Goal: Contribute content

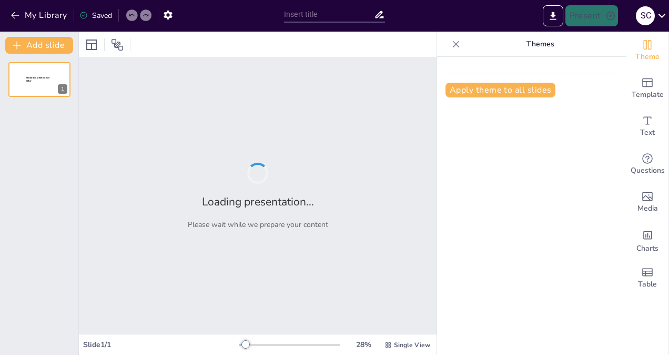
type input "? The Importance of [MEDICAL_DATA]: Reclaiming Our Time"
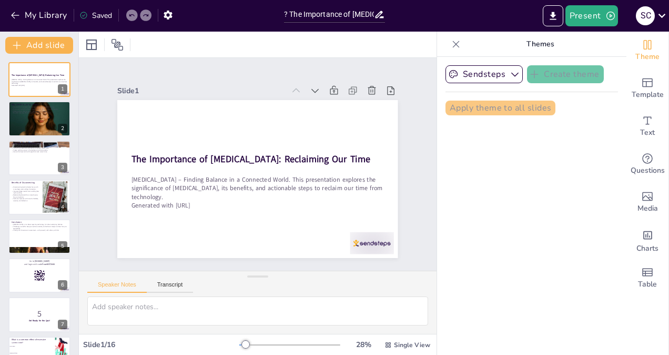
checkbox input "true"
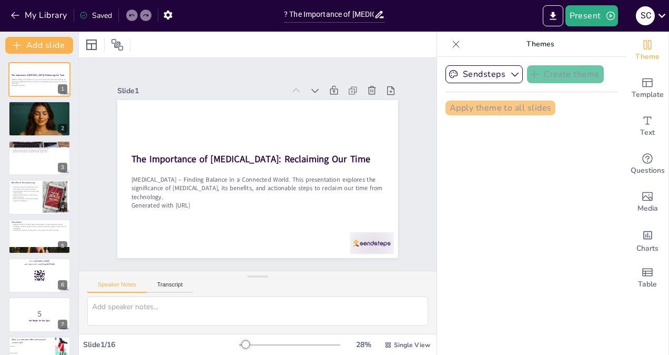
checkbox input "true"
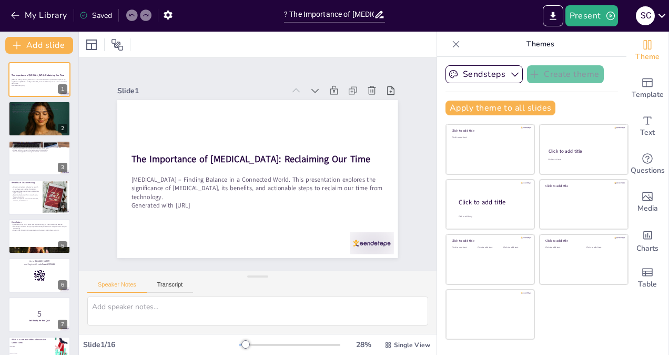
checkbox input "true"
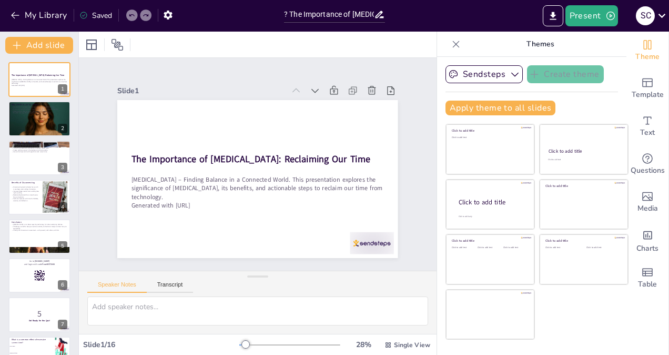
checkbox input "true"
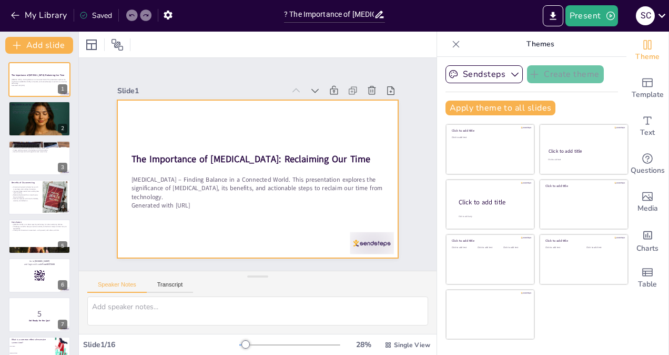
checkbox input "true"
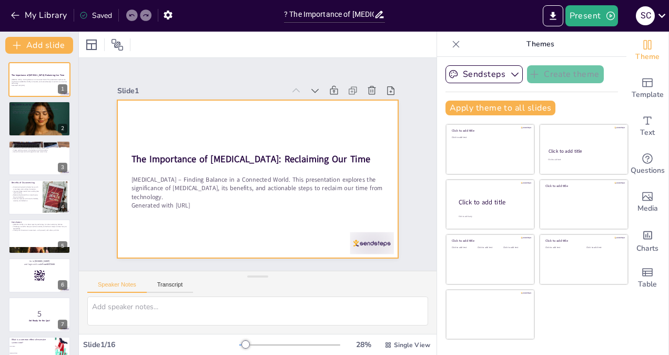
checkbox input "true"
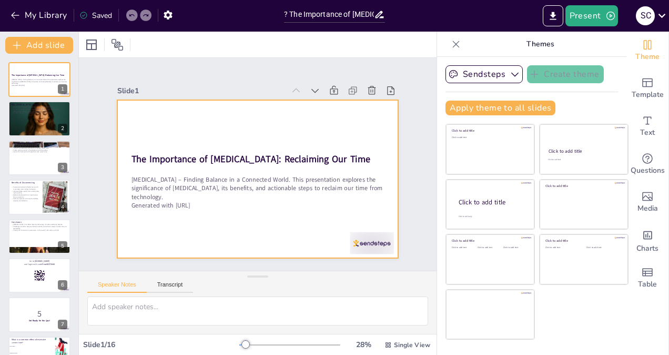
checkbox input "true"
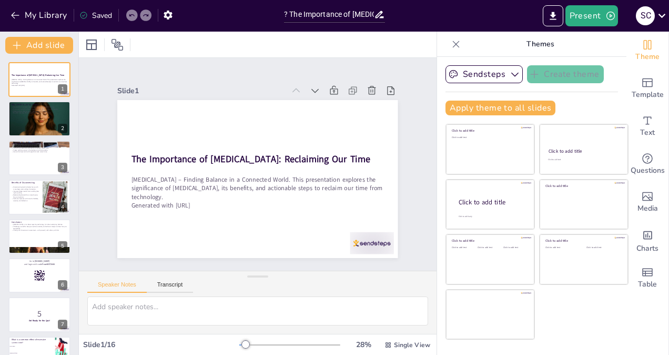
checkbox input "true"
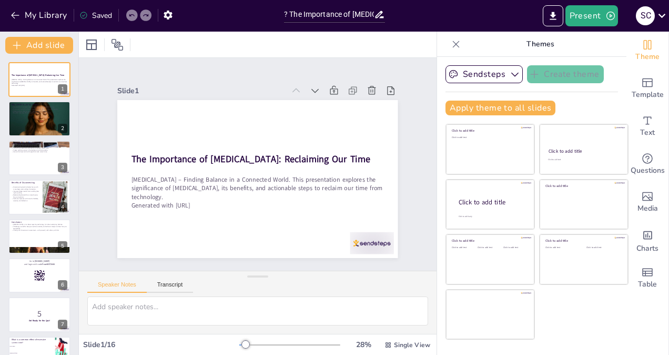
checkbox input "true"
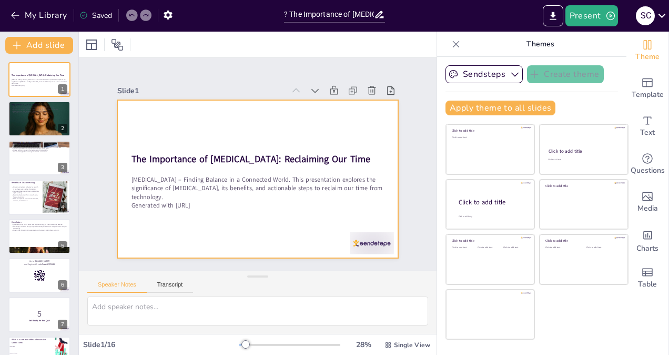
checkbox input "true"
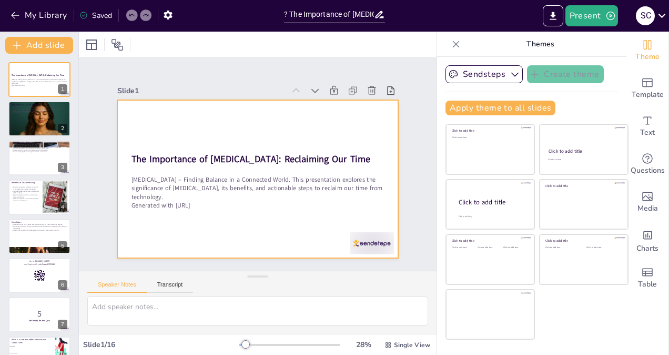
checkbox input "true"
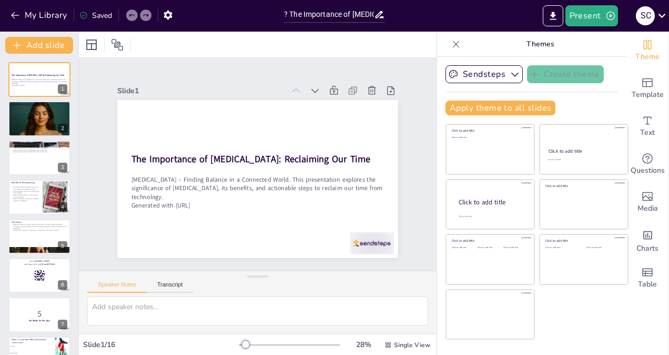
checkbox input "true"
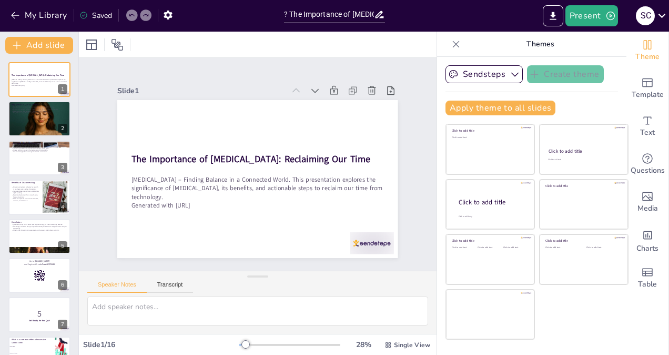
checkbox input "true"
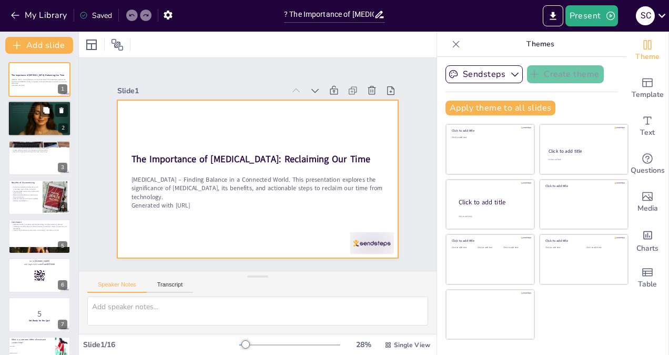
checkbox input "true"
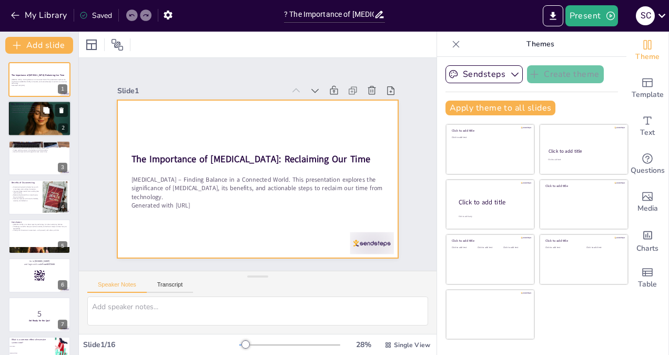
checkbox input "true"
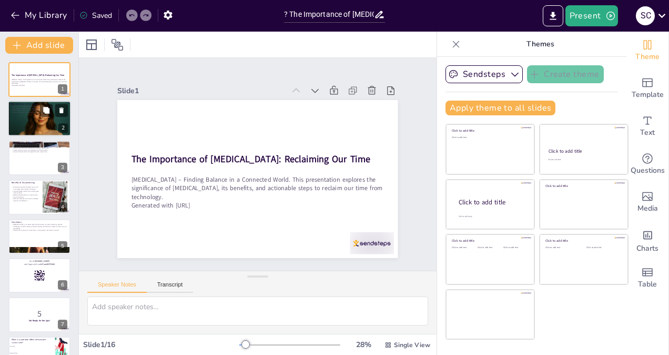
checkbox input "true"
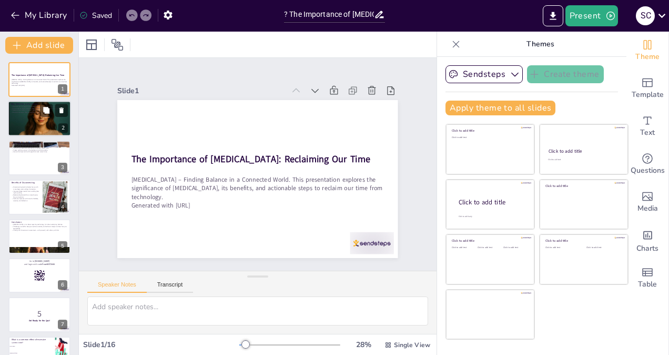
checkbox input "true"
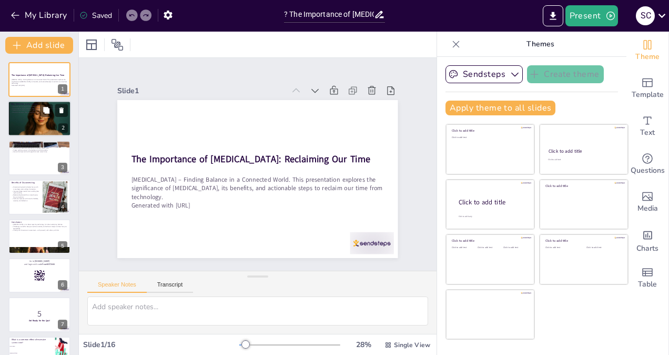
checkbox input "true"
click at [16, 122] on div at bounding box center [39, 118] width 63 height 95
type textarea "Loremips dolorsitametc adi elitse d eiusm te incidid utla etdolorema ali enimad…"
checkbox input "true"
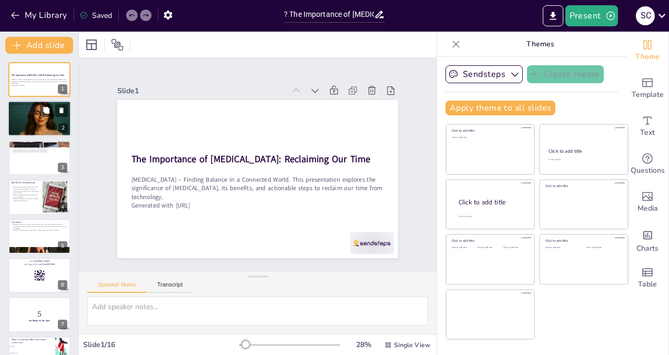
checkbox input "true"
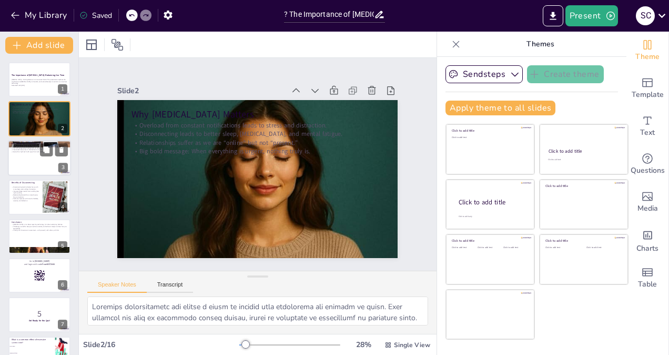
checkbox input "true"
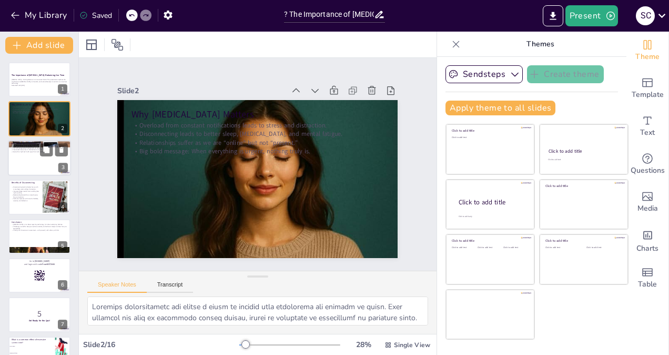
checkbox input "true"
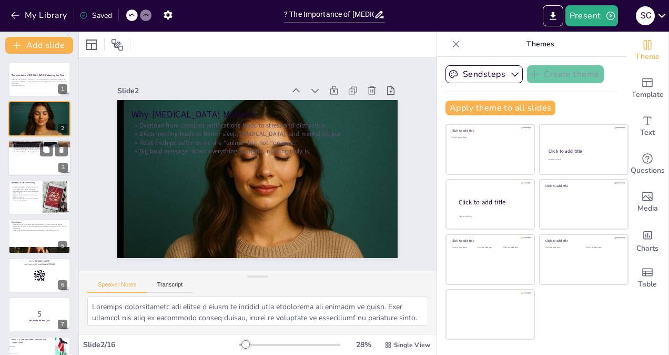
checkbox input "true"
click at [32, 165] on div at bounding box center [39, 158] width 63 height 36
type textarea "Implementing screen-free times can significantly improve our quality of life. D…"
checkbox input "true"
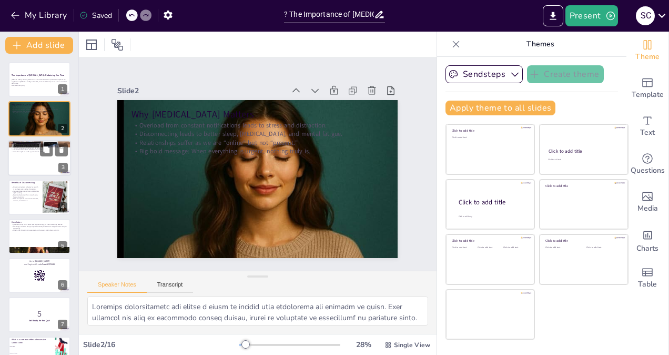
checkbox input "true"
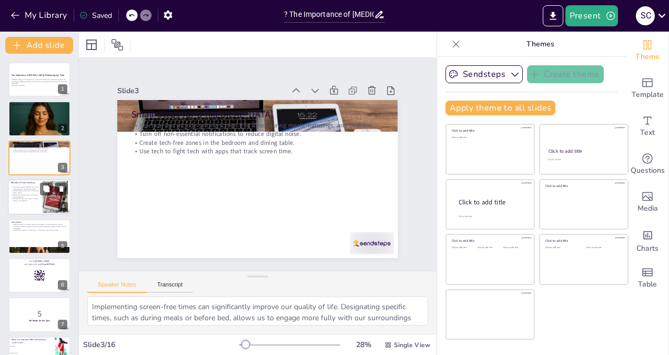
checkbox input "true"
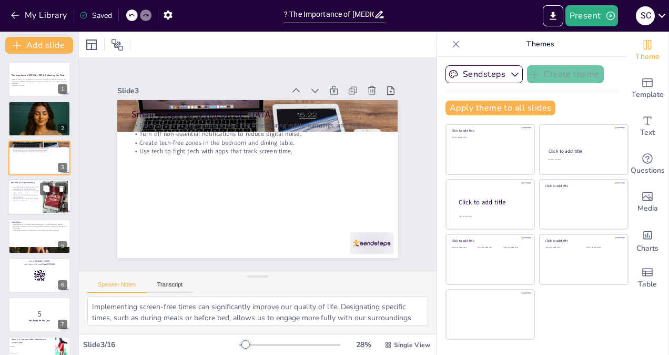
checkbox input "true"
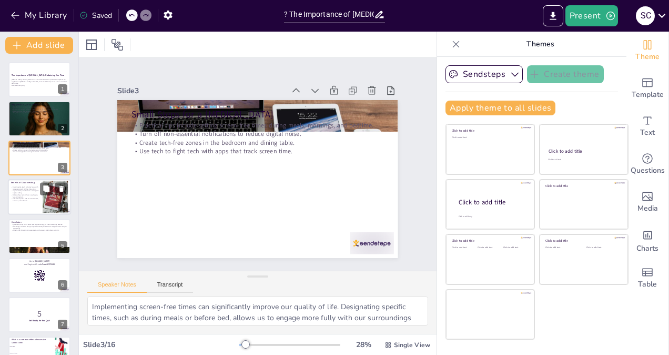
checkbox input "true"
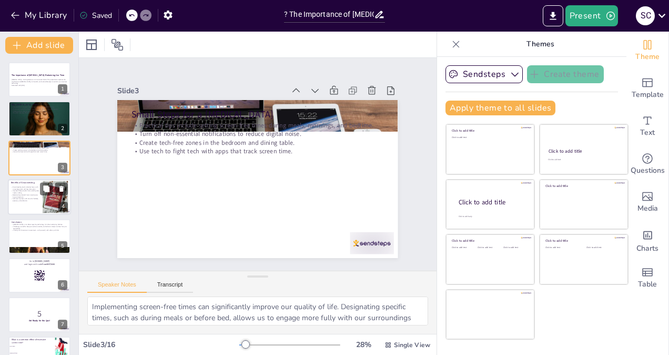
checkbox input "true"
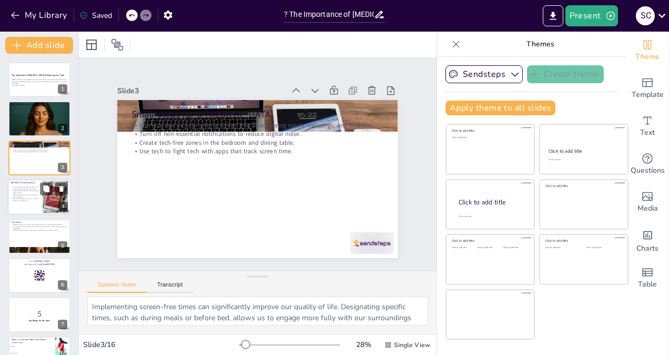
checkbox input "true"
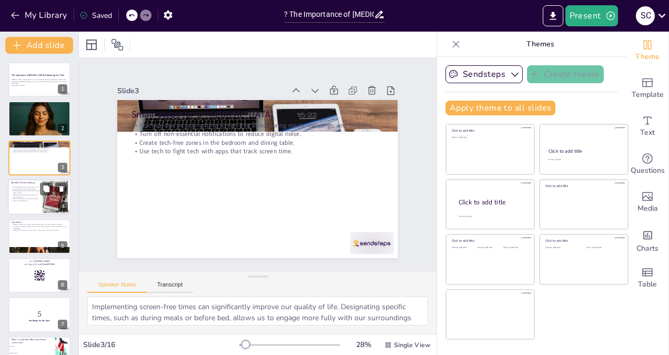
checkbox input "true"
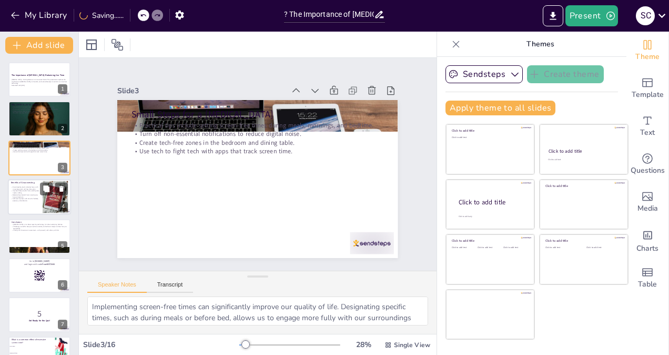
click at [31, 202] on p "Self-care improves with time for hobbies, exercise, and reflection." at bounding box center [25, 200] width 28 height 4
type textarea "Taking breaks from screens can enhance our ability to concentrate on deep work.…"
checkbox input "true"
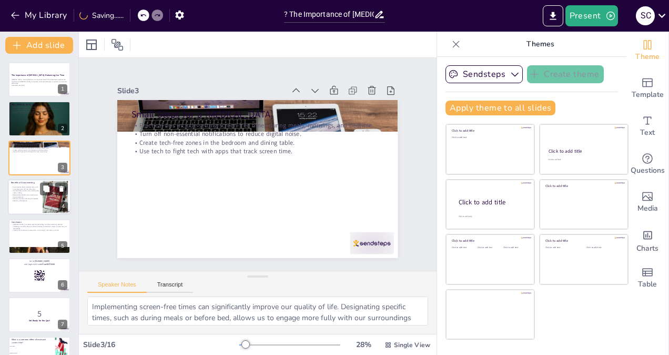
checkbox input "true"
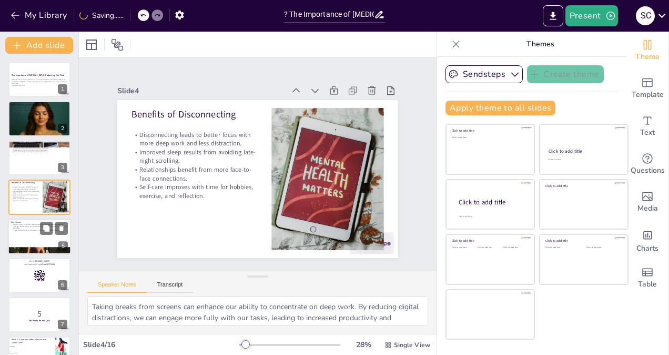
checkbox input "true"
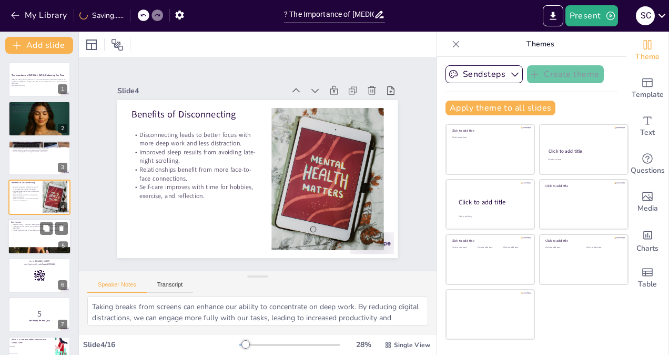
checkbox input "true"
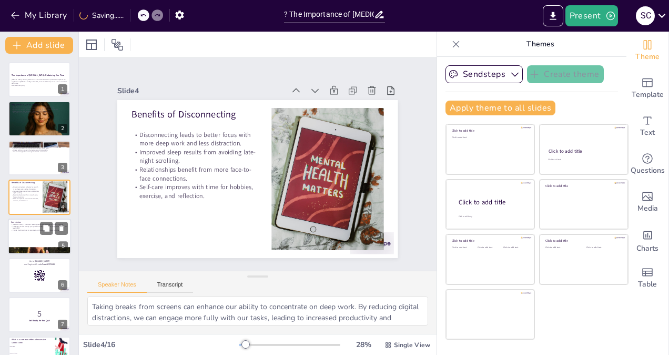
checkbox input "true"
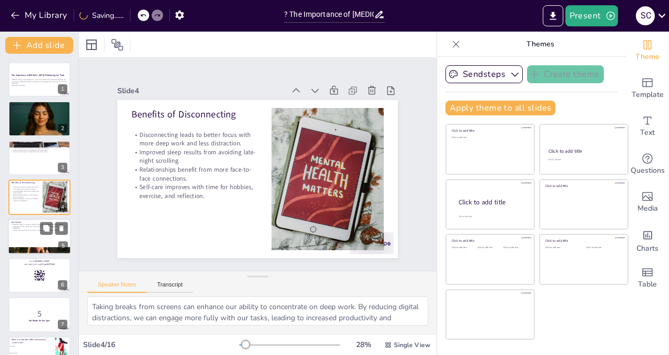
checkbox input "true"
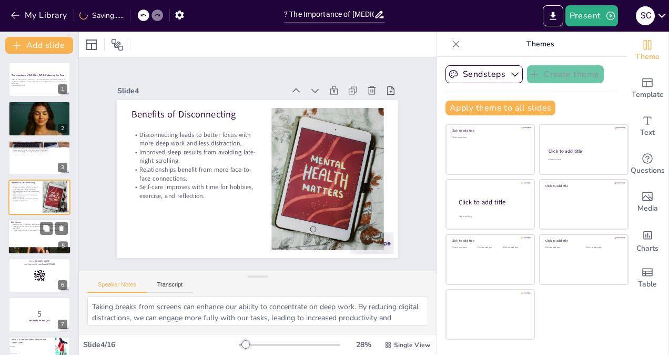
checkbox input "true"
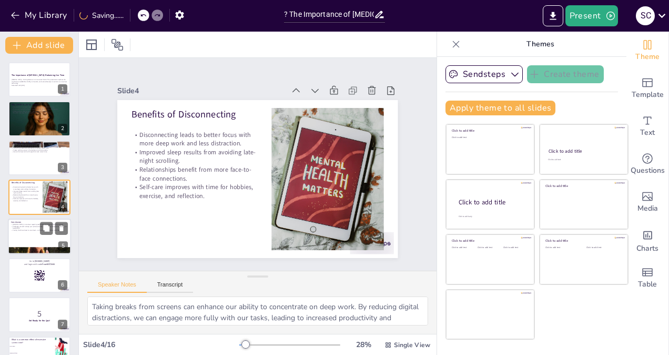
checkbox input "true"
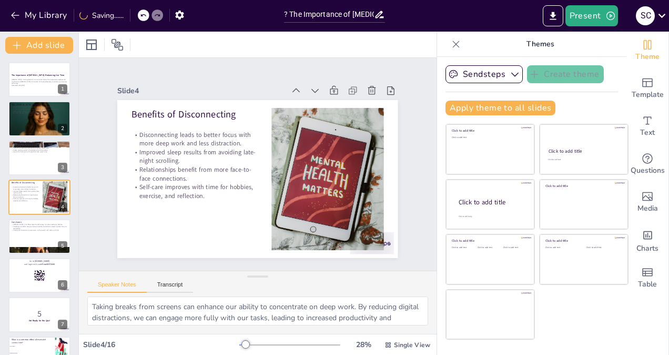
checkbox input "true"
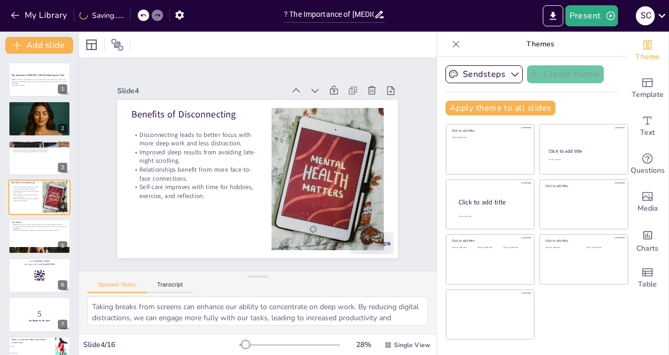
checkbox input "true"
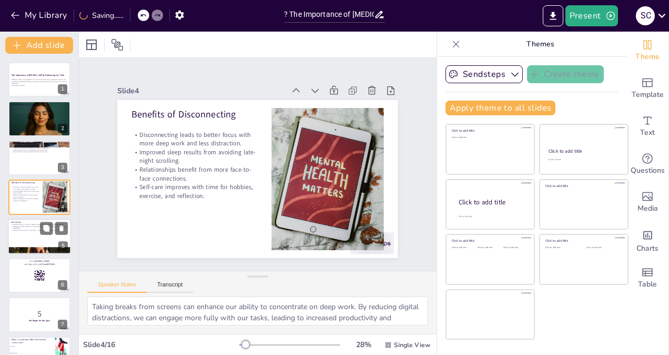
checkbox input "true"
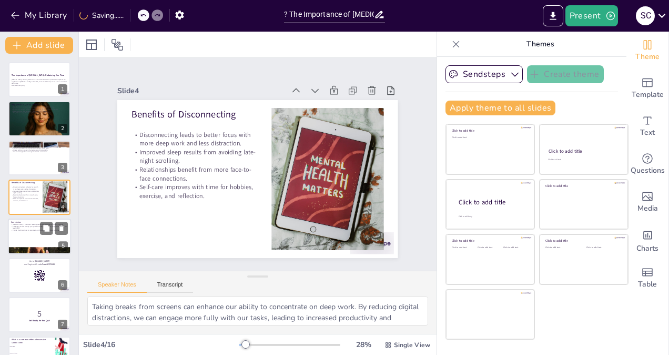
checkbox input "true"
click at [28, 244] on div at bounding box center [39, 236] width 63 height 36
type textarea "The essence of [MEDICAL_DATA] lies in finding a healthy balance with technology…"
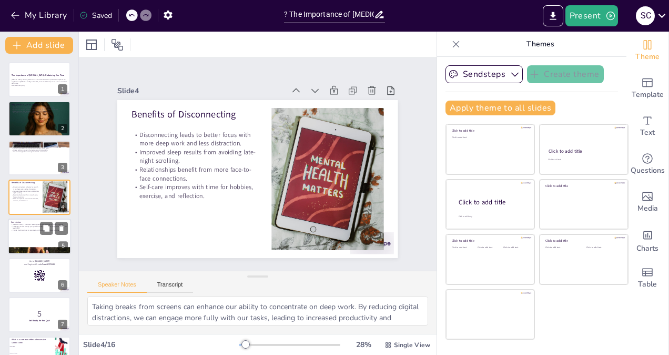
checkbox input "true"
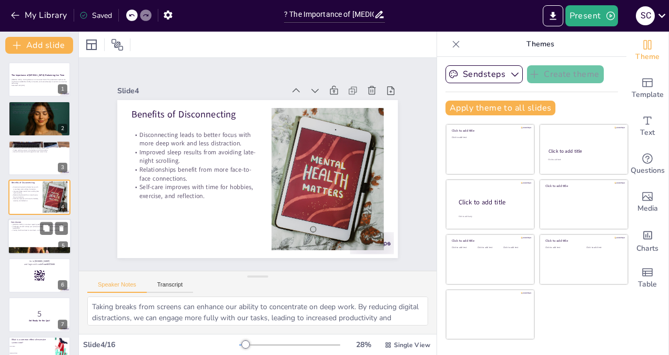
checkbox input "true"
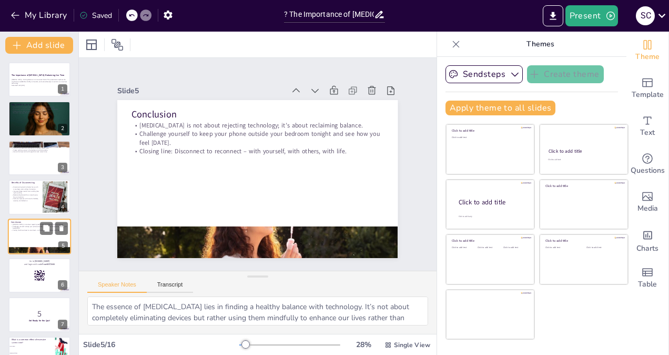
scroll to position [32, 0]
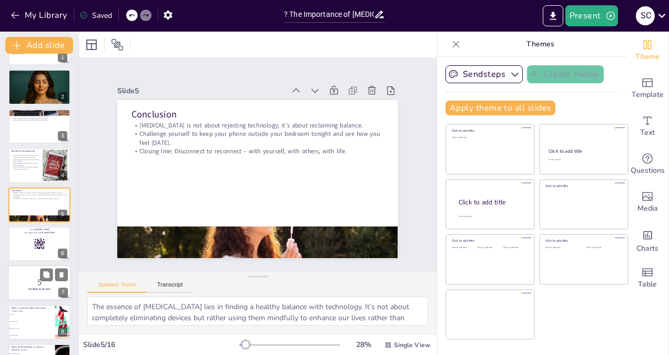
checkbox input "true"
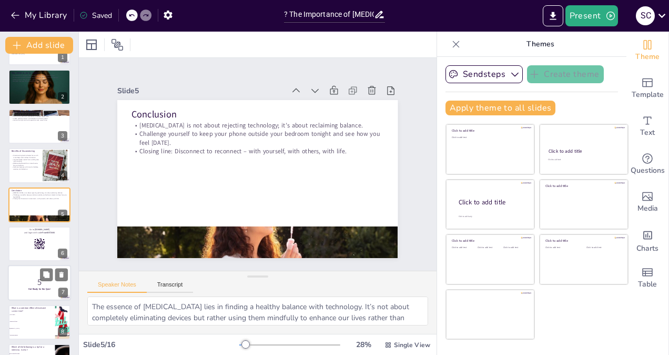
checkbox input "true"
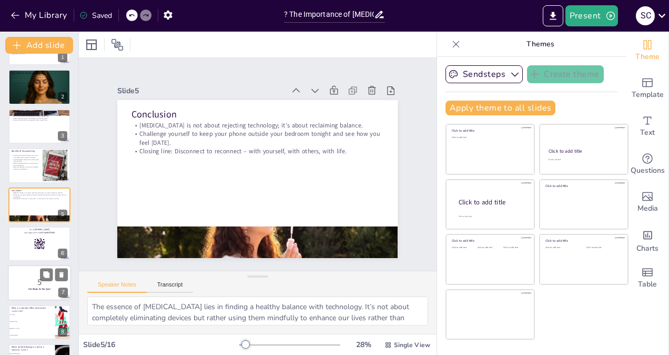
checkbox input "true"
click at [34, 275] on div at bounding box center [39, 283] width 63 height 36
checkbox input "true"
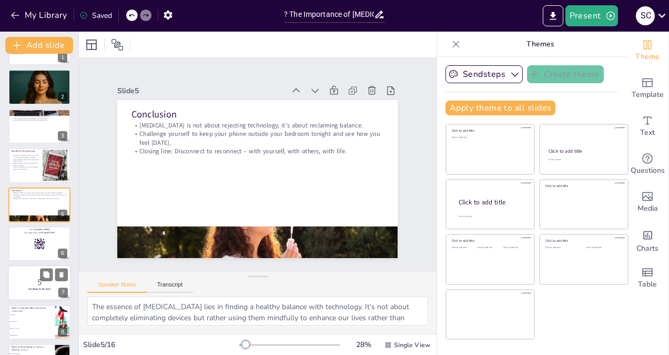
checkbox input "true"
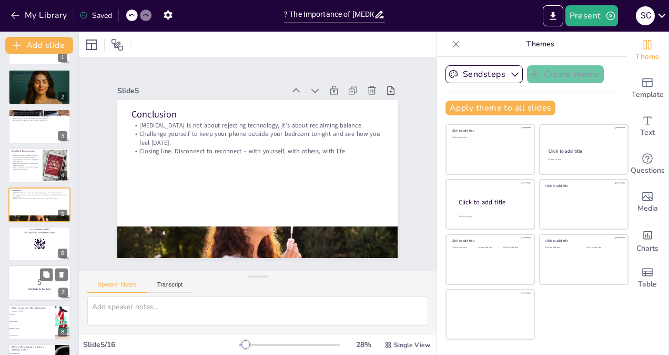
scroll to position [110, 0]
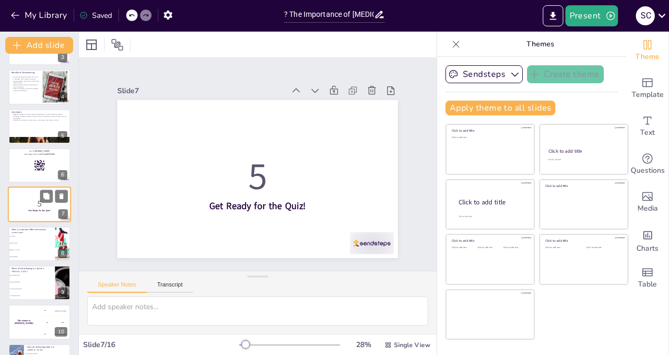
checkbox input "true"
click at [39, 286] on li "Use screens during meals" at bounding box center [31, 288] width 47 height 7
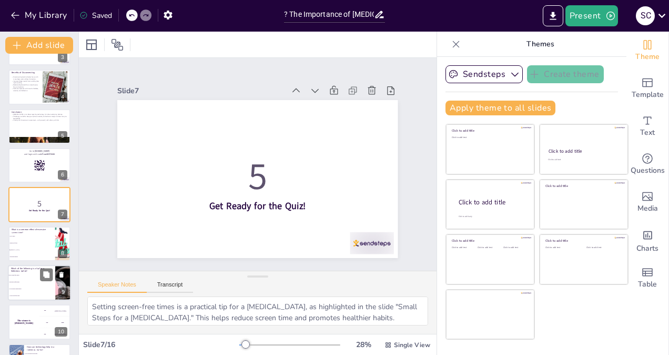
scroll to position [188, 0]
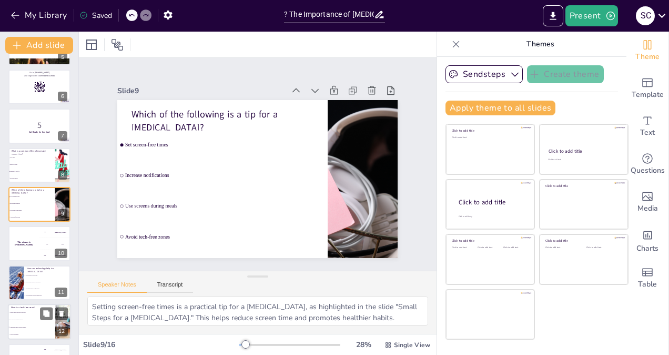
click at [27, 337] on li "A room for gaming" at bounding box center [31, 334] width 47 height 7
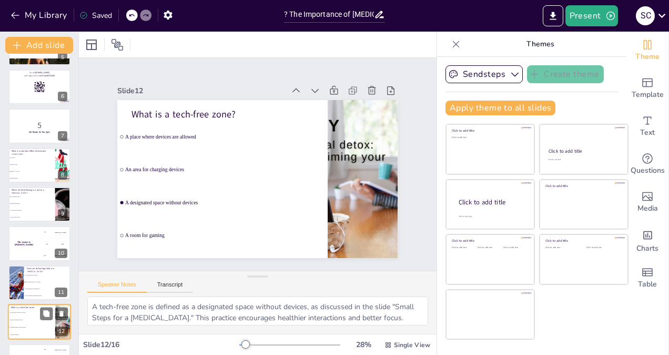
scroll to position [306, 0]
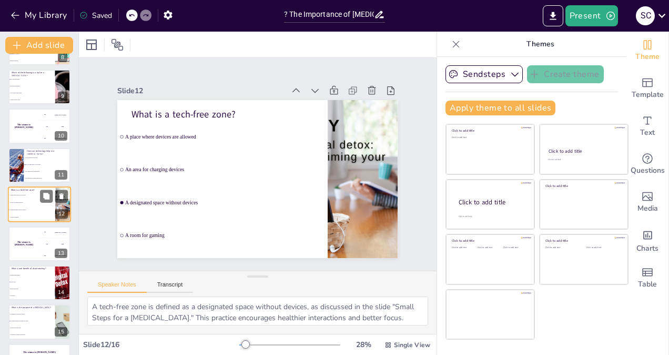
click at [27, 337] on li "To promote constant connectivity" at bounding box center [31, 334] width 47 height 6
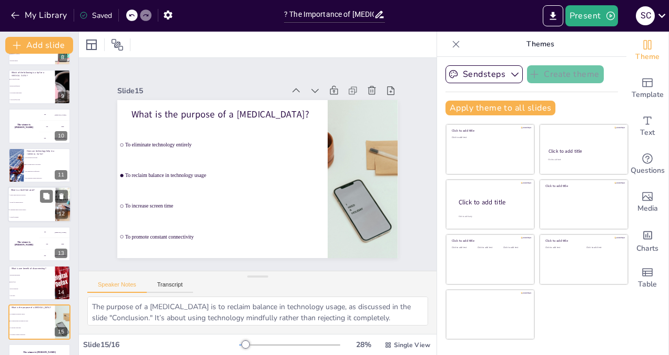
scroll to position [338, 0]
